Goal: Task Accomplishment & Management: Use online tool/utility

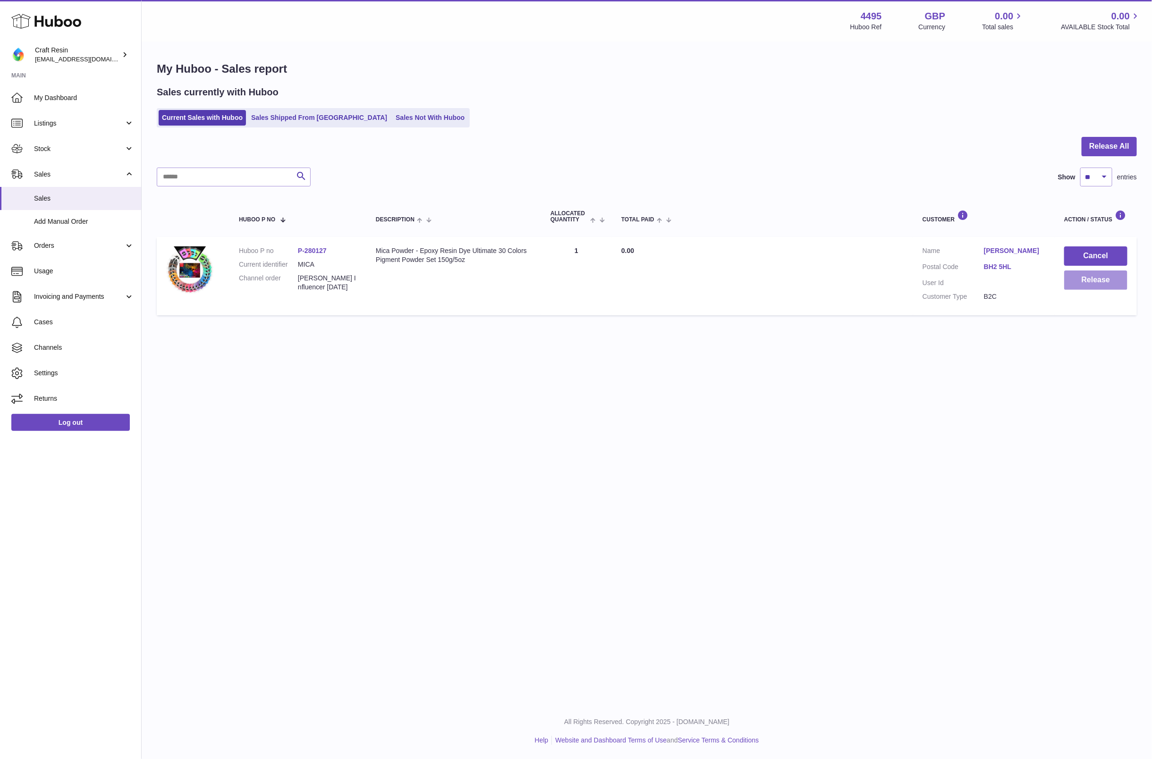
click at [1089, 278] on button "Release" at bounding box center [1095, 280] width 63 height 19
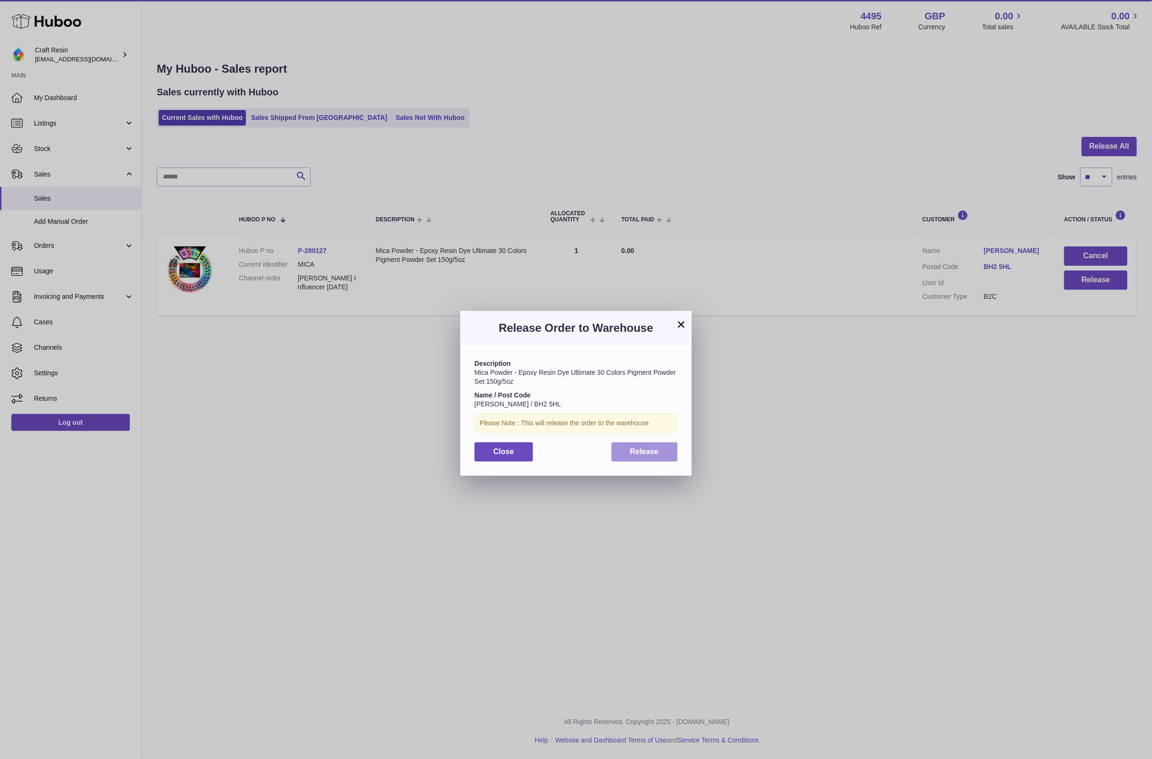
click at [644, 461] on button "Release" at bounding box center [644, 451] width 67 height 19
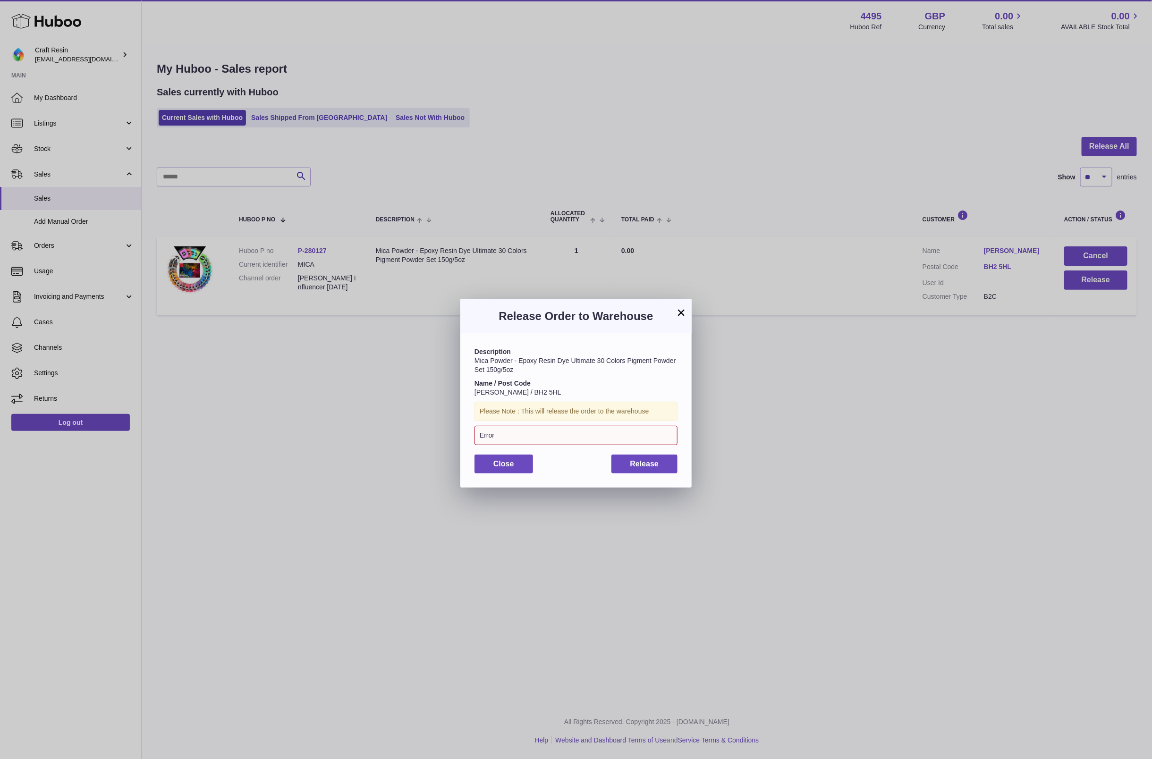
click at [56, 25] on div "× Release Order to Warehouse Description Mica Powder - Epoxy Resin Dye Ultimate…" at bounding box center [576, 393] width 1152 height 759
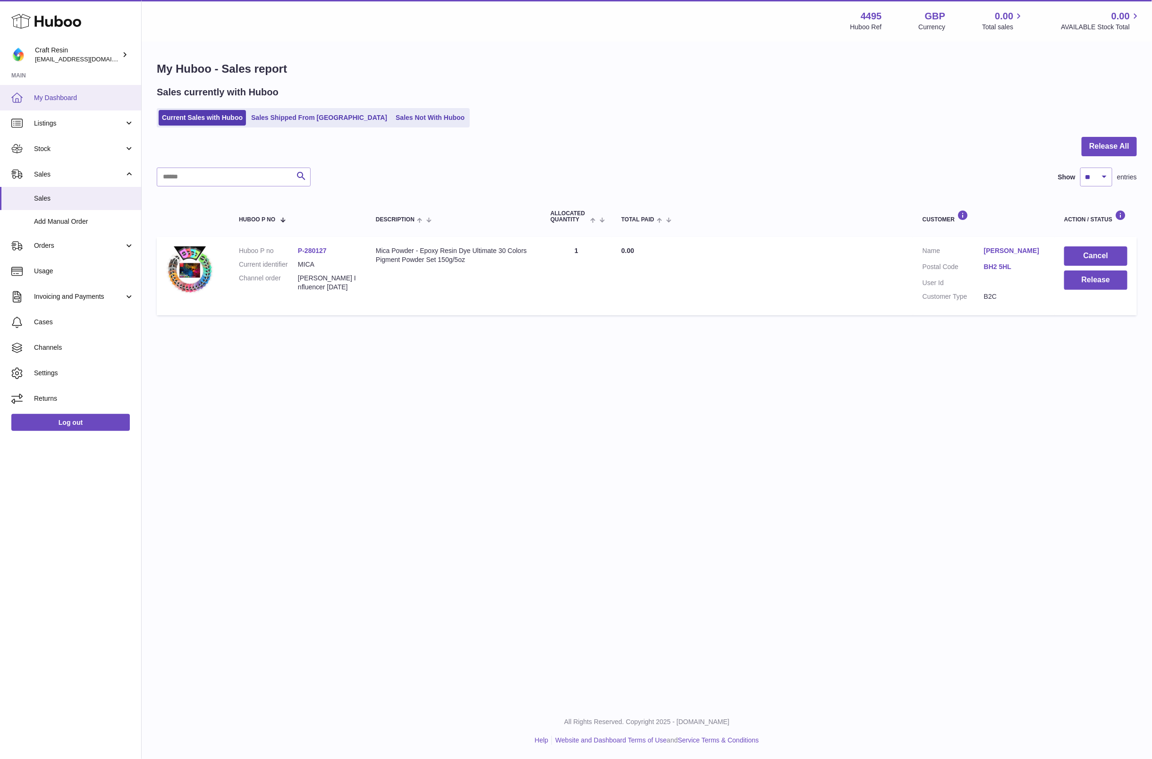
click at [57, 99] on span "My Dashboard" at bounding box center [84, 97] width 100 height 9
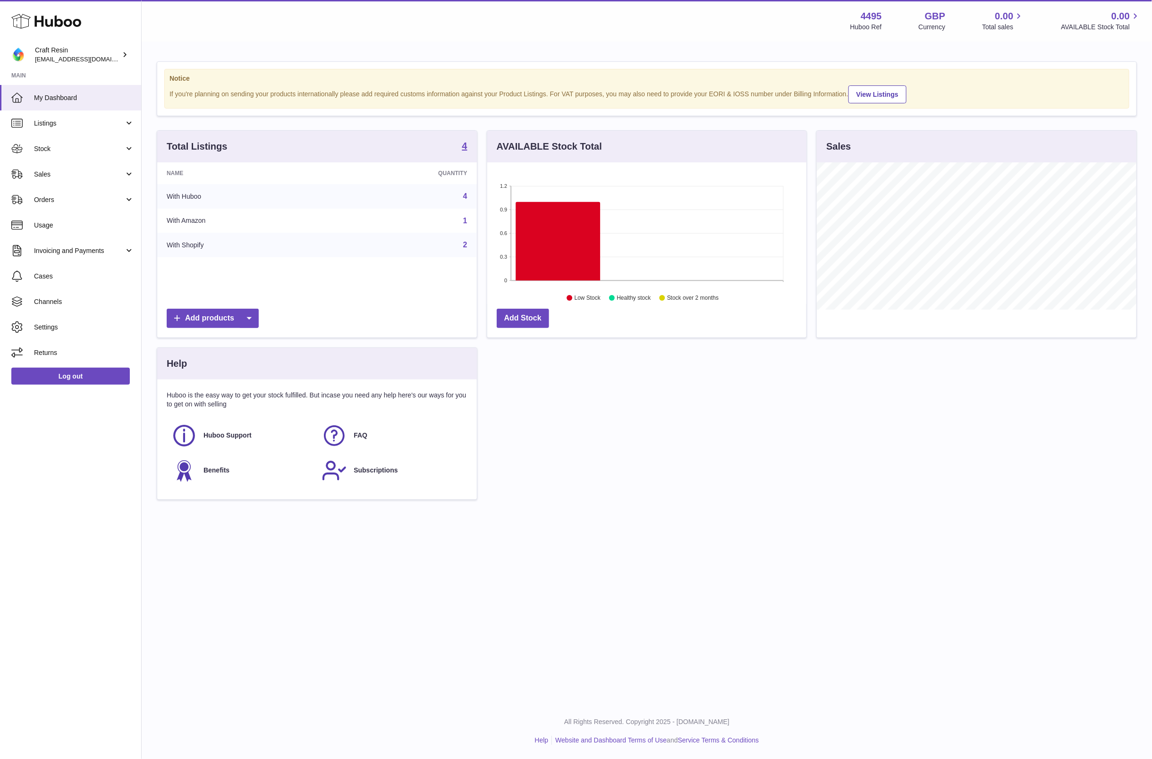
scroll to position [147, 320]
